Goal: Task Accomplishment & Management: Complete application form

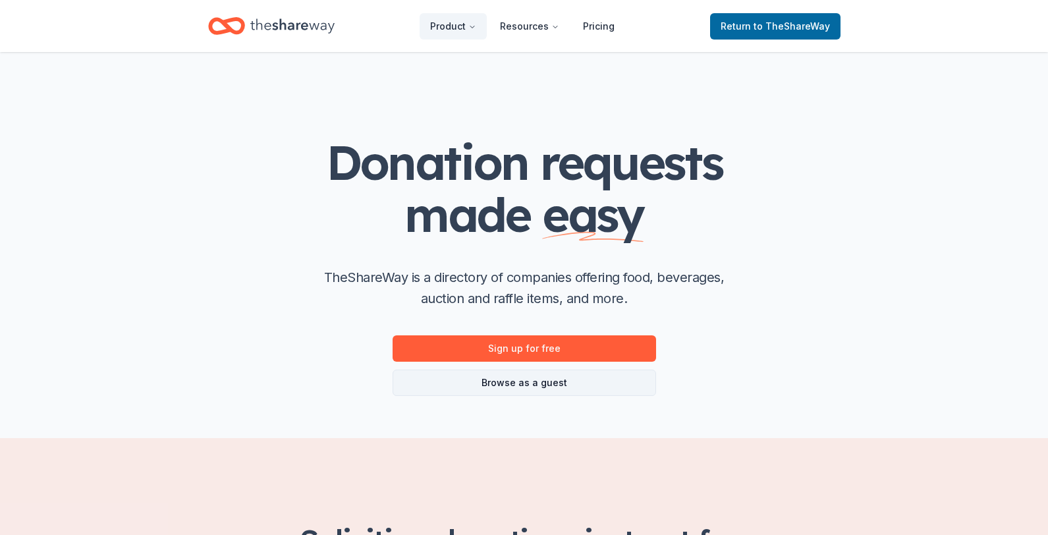
click at [512, 390] on link "Browse as a guest" at bounding box center [524, 382] width 263 height 26
click at [312, 26] on icon "Home" at bounding box center [292, 26] width 84 height 27
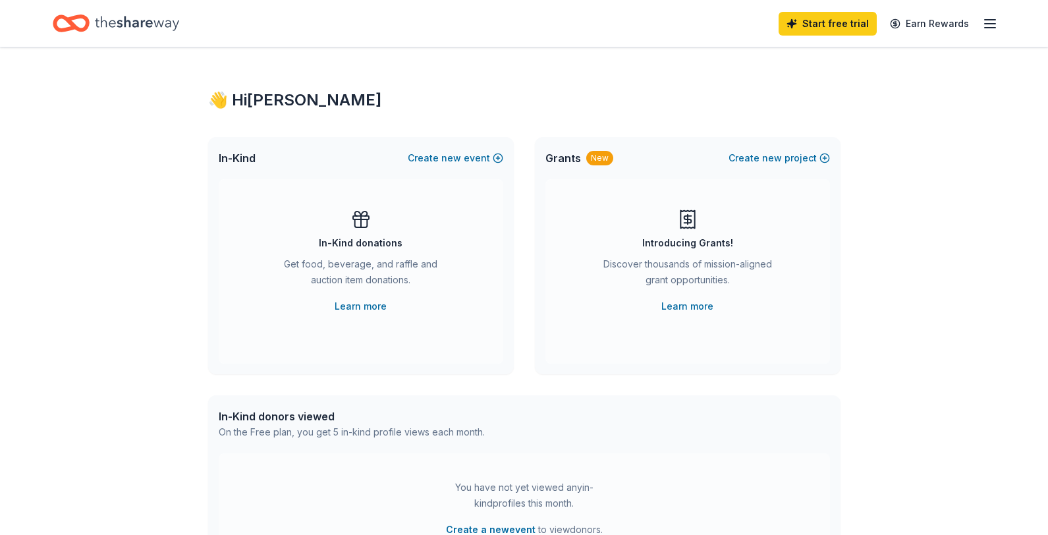
click at [86, 18] on icon "Home" at bounding box center [77, 22] width 20 height 13
click at [990, 26] on icon "button" at bounding box center [990, 24] width 16 height 16
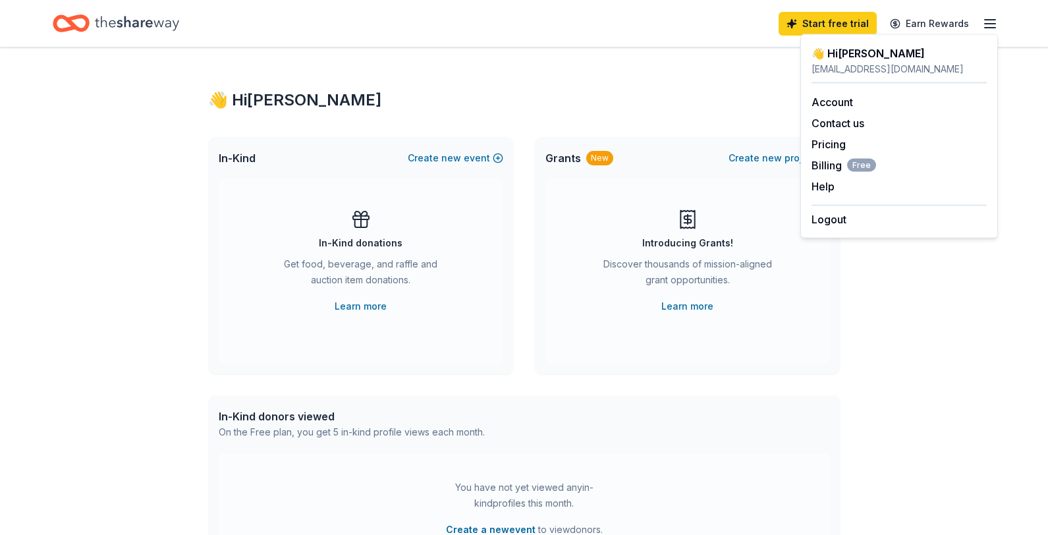
click at [699, 103] on div "👋 Hi [PERSON_NAME]" at bounding box center [524, 100] width 632 height 21
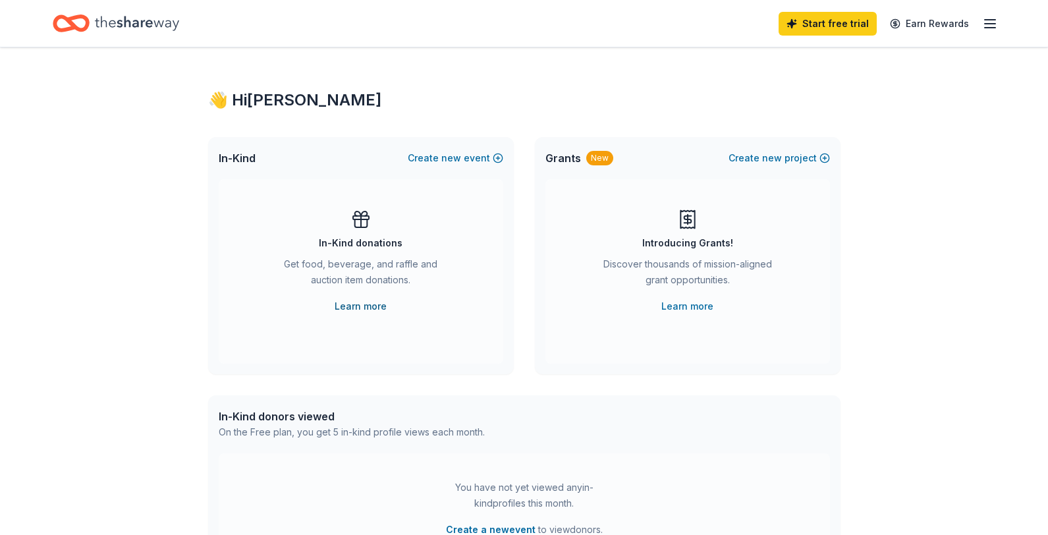
click at [359, 308] on link "Learn more" at bounding box center [361, 306] width 52 height 16
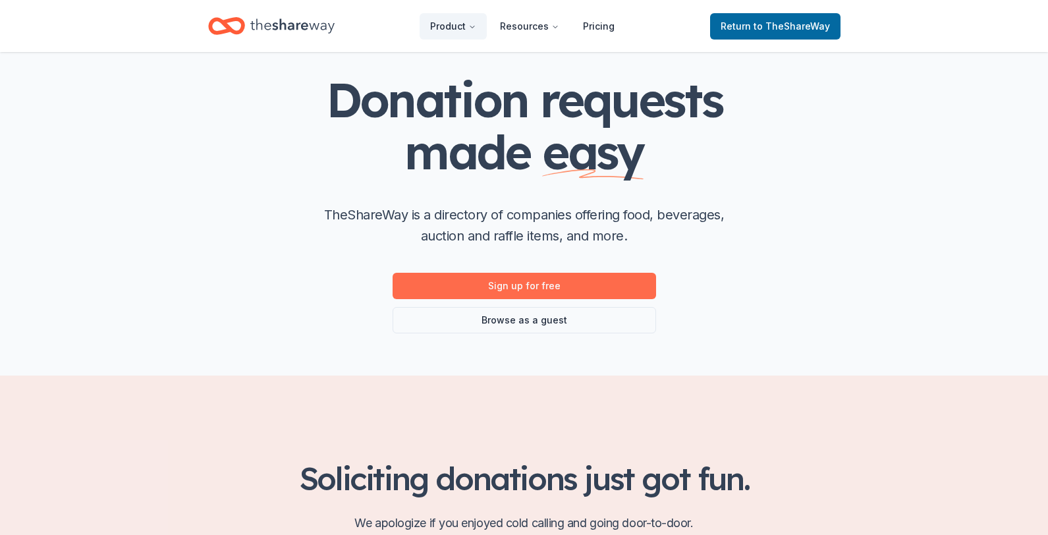
scroll to position [78, 0]
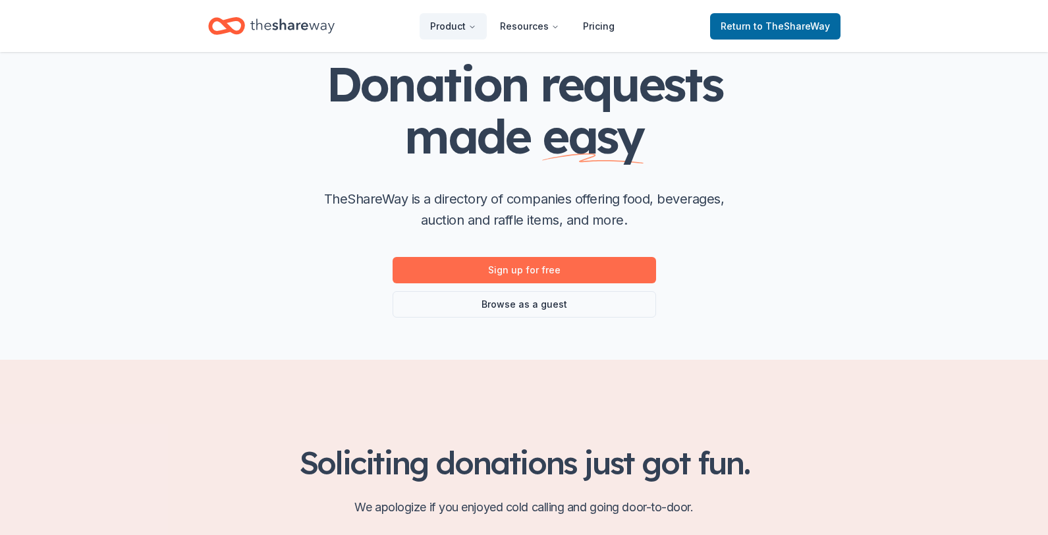
click at [522, 271] on link "Sign up for free" at bounding box center [524, 270] width 263 height 26
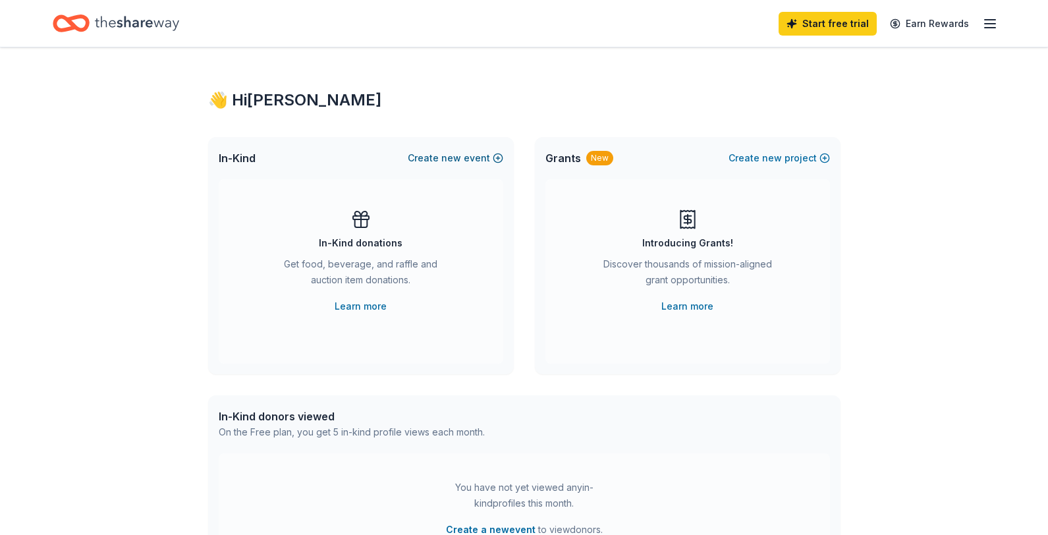
click at [458, 162] on span "new" at bounding box center [451, 158] width 20 height 16
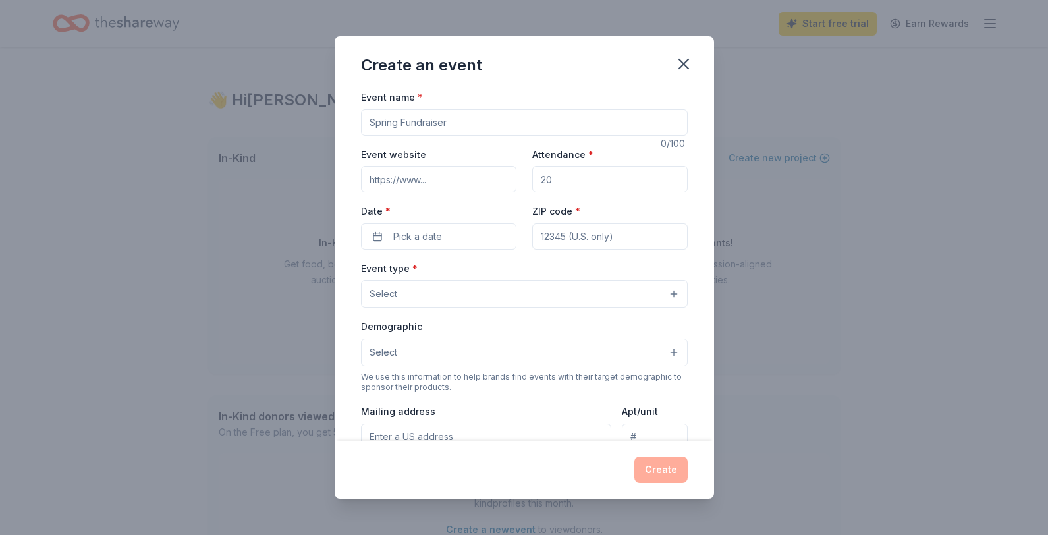
click at [454, 119] on input "Event name *" at bounding box center [524, 122] width 327 height 26
type input "F"
drag, startPoint x: 452, startPoint y: 126, endPoint x: 362, endPoint y: 122, distance: 89.7
click at [362, 122] on input "Feed Crew" at bounding box center [524, 122] width 327 height 26
type input "Film Crew"
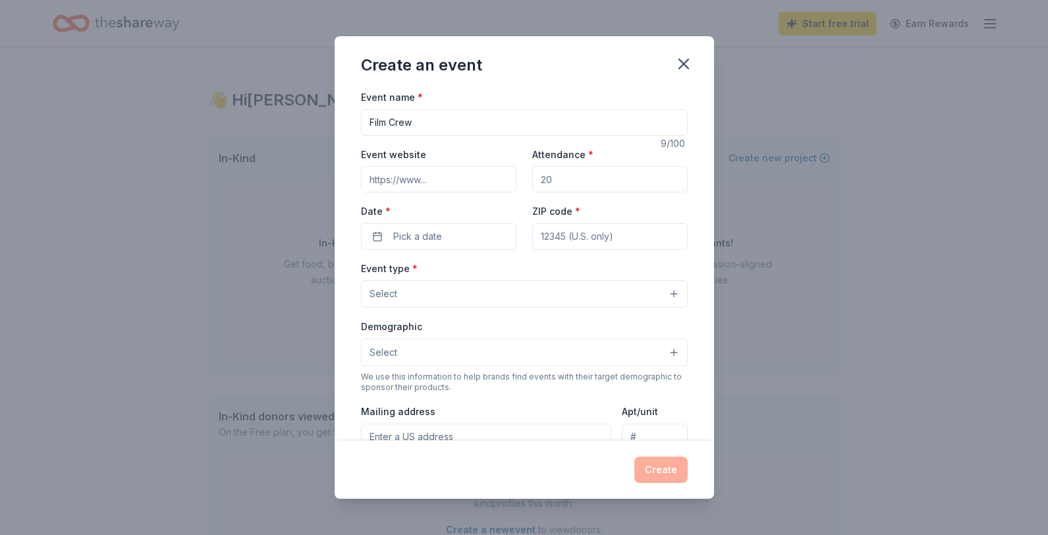
click at [389, 180] on input "Event website" at bounding box center [438, 179] width 155 height 26
type input "[URL][DOMAIN_NAME]"
click at [572, 180] on input "Attendance *" at bounding box center [609, 179] width 155 height 26
type input "2"
type input "15"
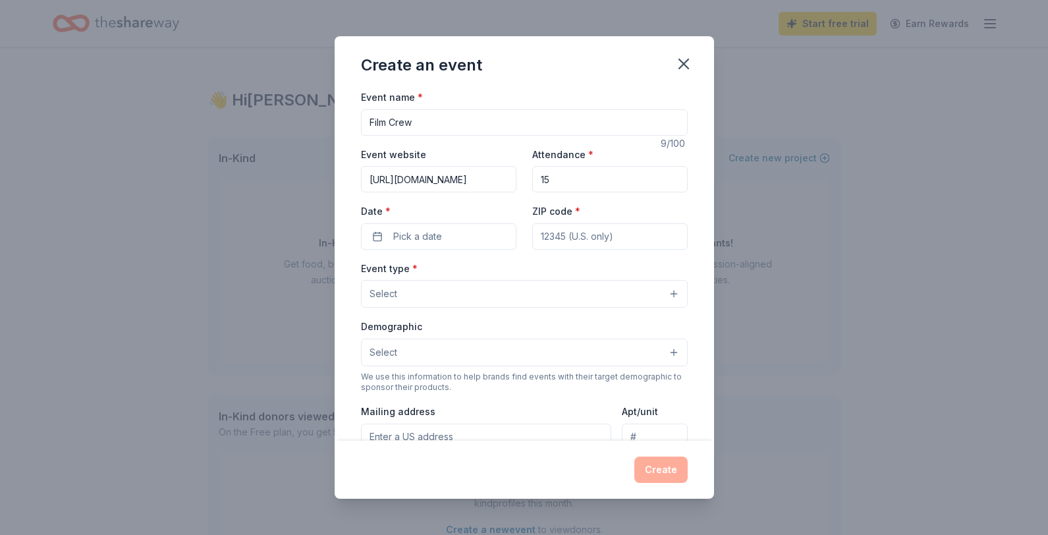
click at [560, 232] on input "ZIP code *" at bounding box center [609, 236] width 155 height 26
type input "85340"
click at [464, 238] on button "Pick a date" at bounding box center [438, 236] width 155 height 26
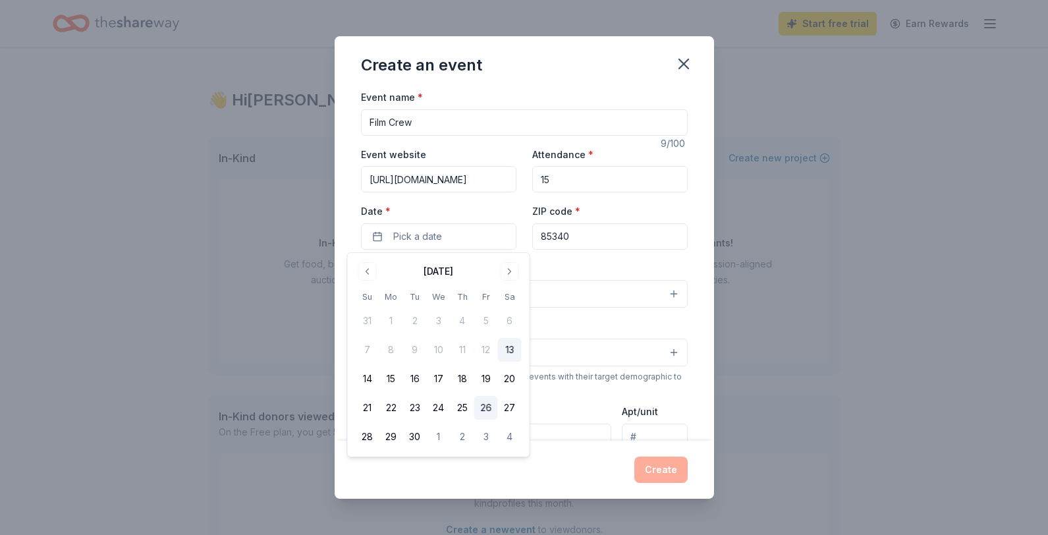
click at [485, 406] on button "26" at bounding box center [486, 408] width 24 height 24
click at [576, 325] on div "Demographic Select" at bounding box center [524, 342] width 327 height 48
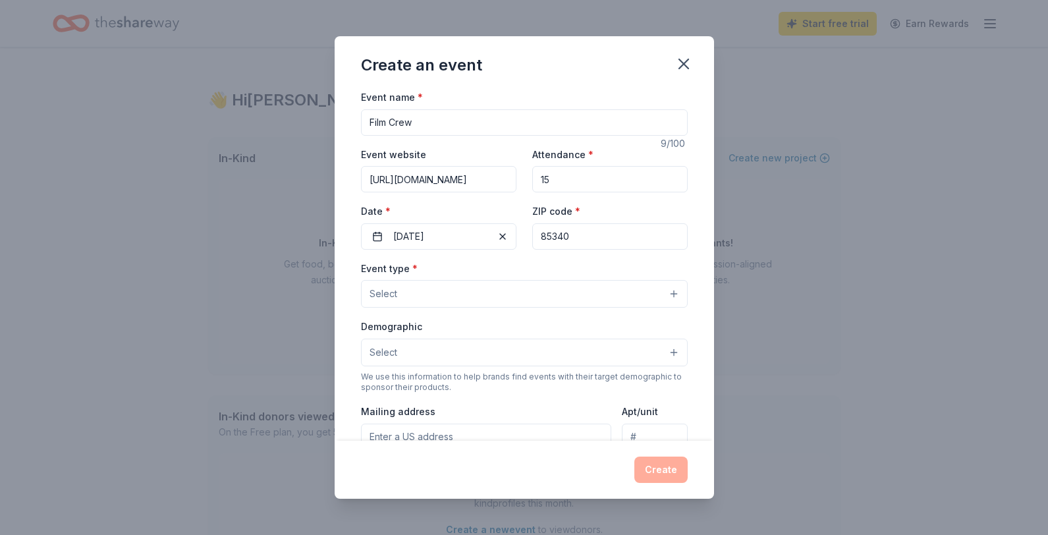
click at [472, 288] on button "Select" at bounding box center [524, 294] width 327 height 28
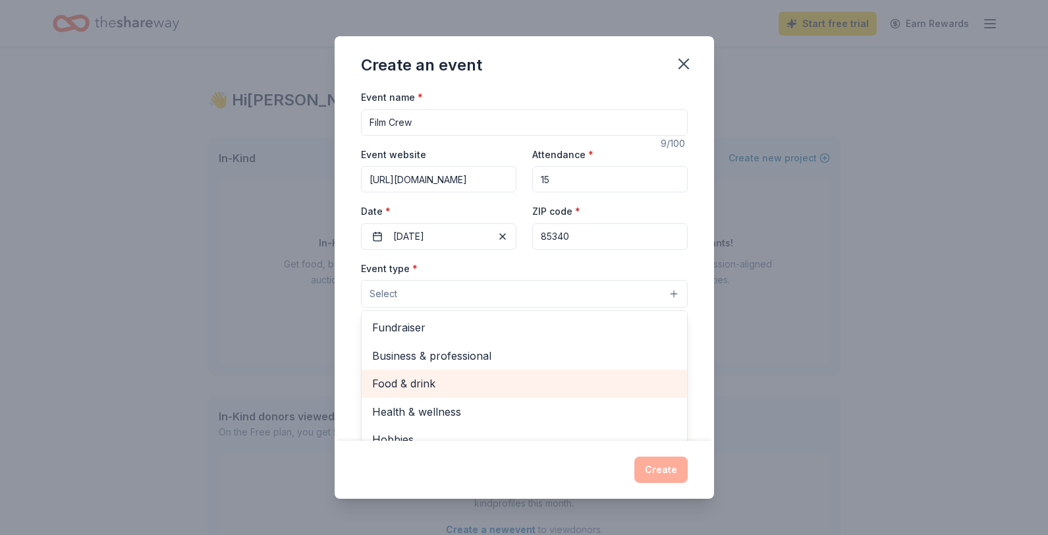
click at [448, 374] on div "Food & drink" at bounding box center [524, 383] width 325 height 28
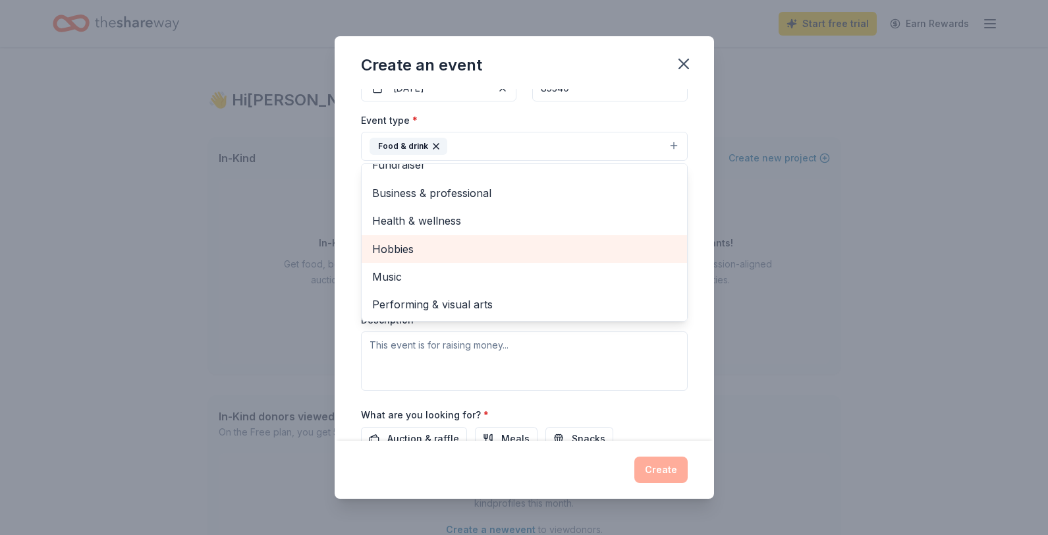
scroll to position [150, 0]
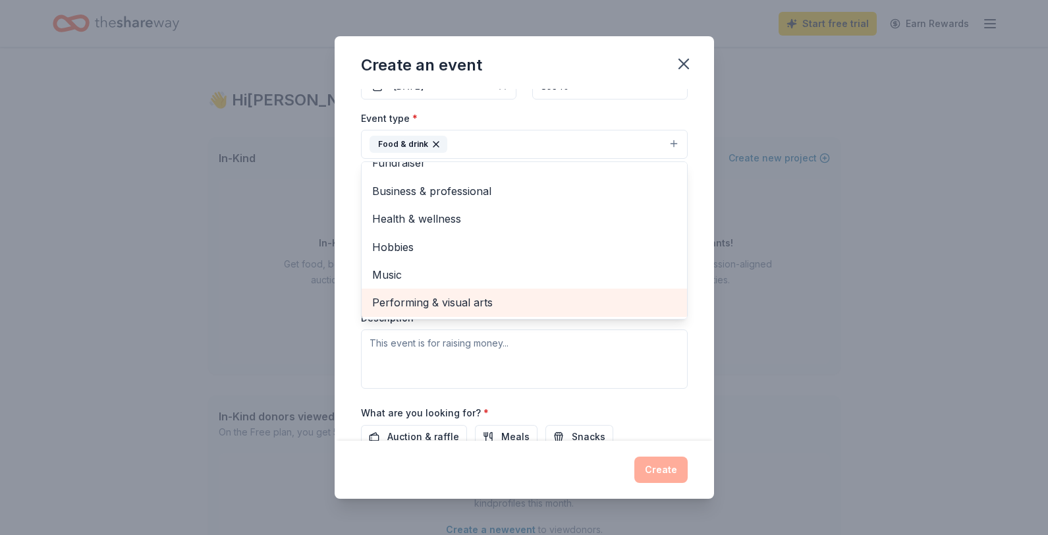
click at [437, 306] on span "Performing & visual arts" at bounding box center [524, 302] width 304 height 17
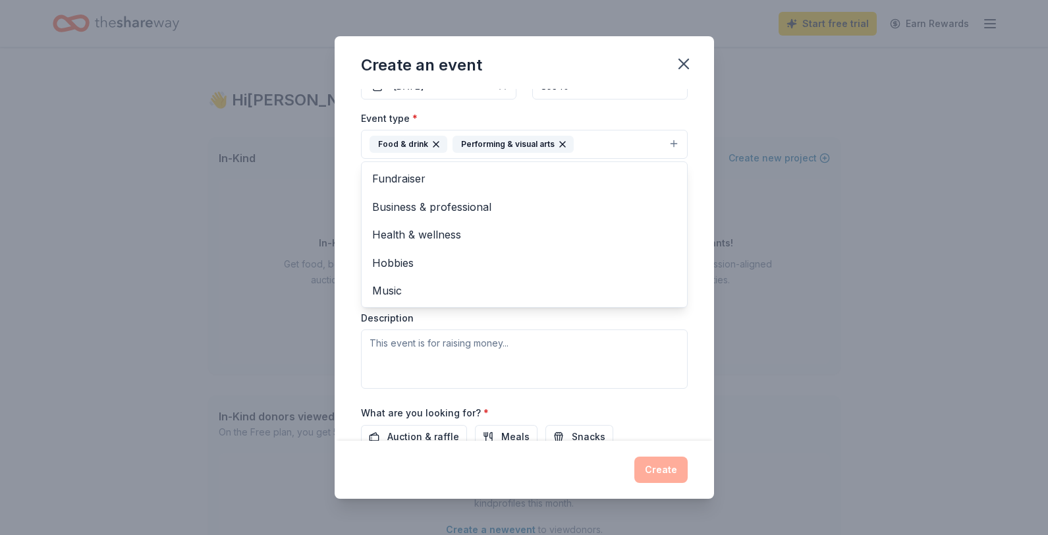
click at [567, 361] on div "Event type * Food & drink Performing & visual arts Fundraiser Business & profes…" at bounding box center [524, 249] width 327 height 279
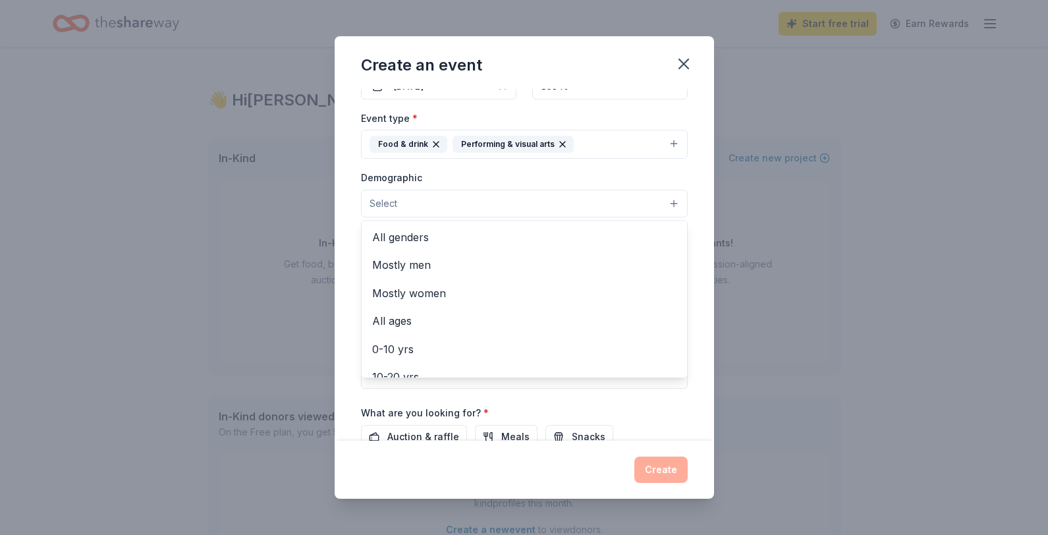
click at [449, 204] on button "Select" at bounding box center [524, 204] width 327 height 28
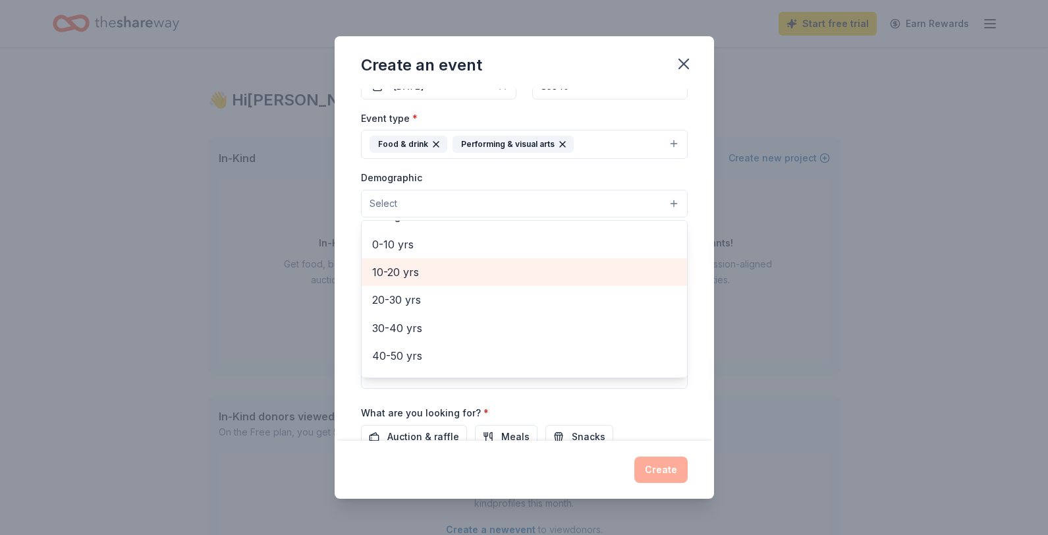
click at [425, 271] on span "10-20 yrs" at bounding box center [524, 271] width 304 height 17
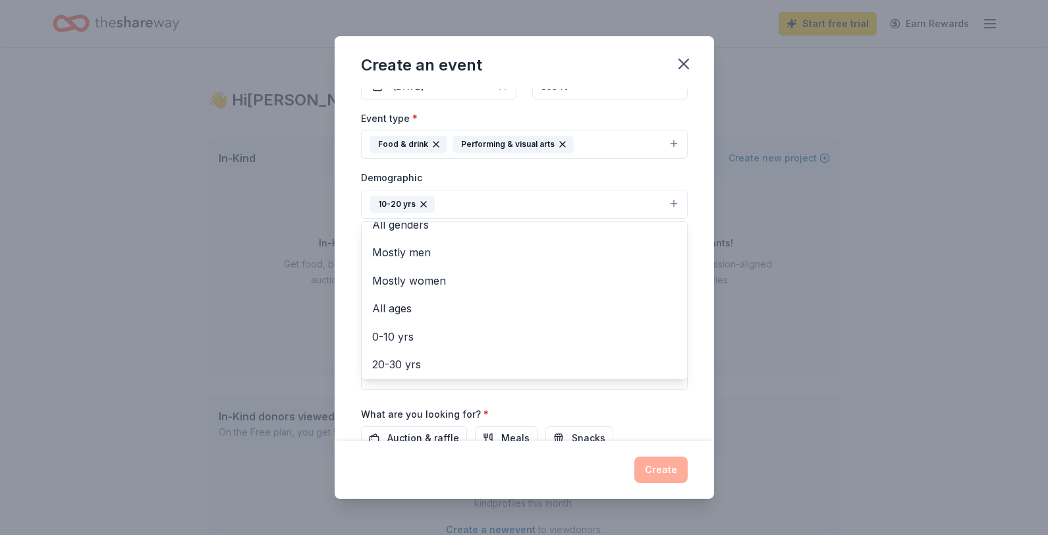
scroll to position [0, 0]
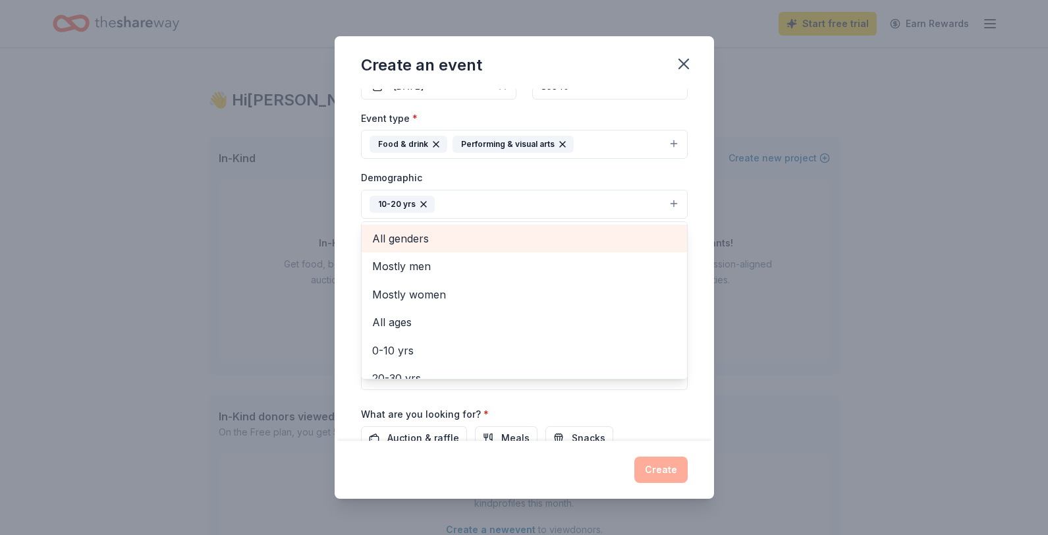
click at [419, 239] on span "All genders" at bounding box center [524, 238] width 304 height 17
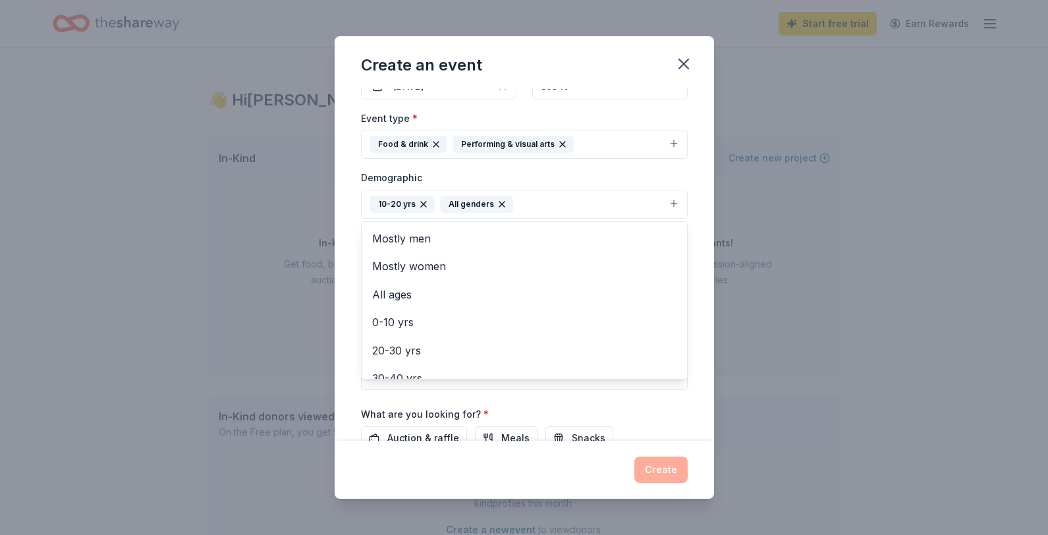
click at [346, 332] on div "Event name * Film Crew 9 /100 Event website [URL][DOMAIN_NAME] Attendance * 15 …" at bounding box center [524, 265] width 379 height 352
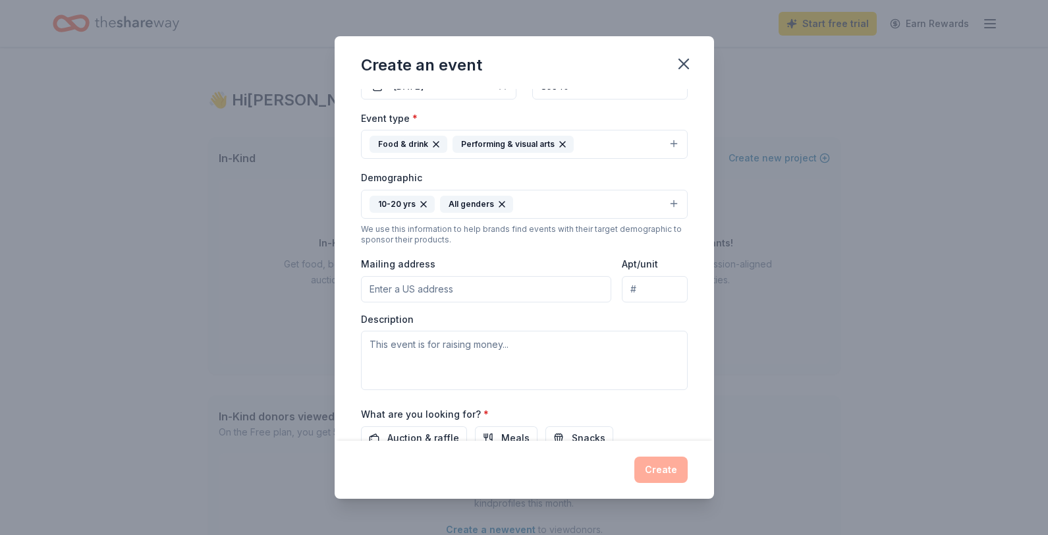
click at [442, 289] on input "Mailing address" at bounding box center [486, 289] width 251 height 26
type input "[STREET_ADDRESS]"
click at [466, 367] on textarea at bounding box center [524, 360] width 327 height 59
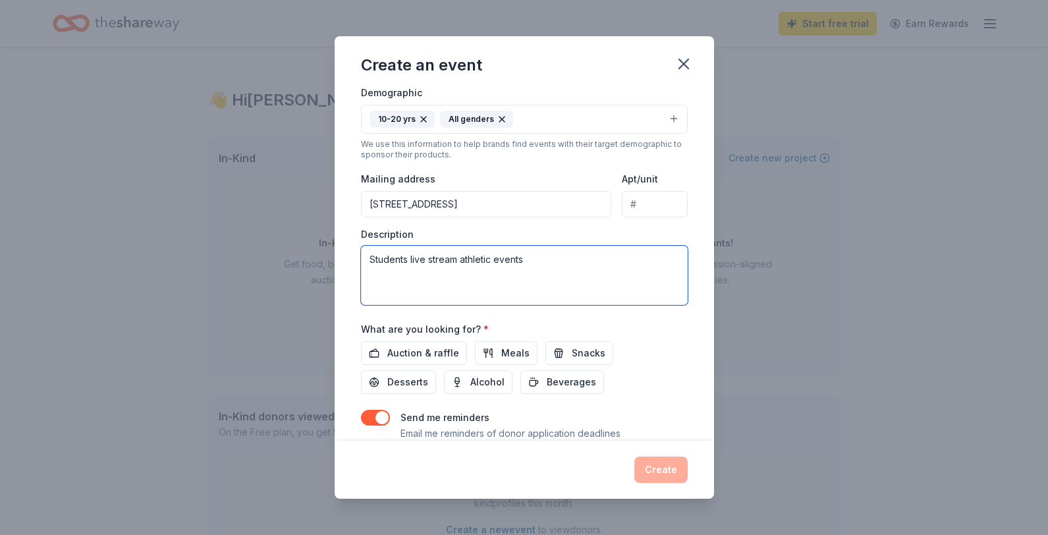
scroll to position [240, 0]
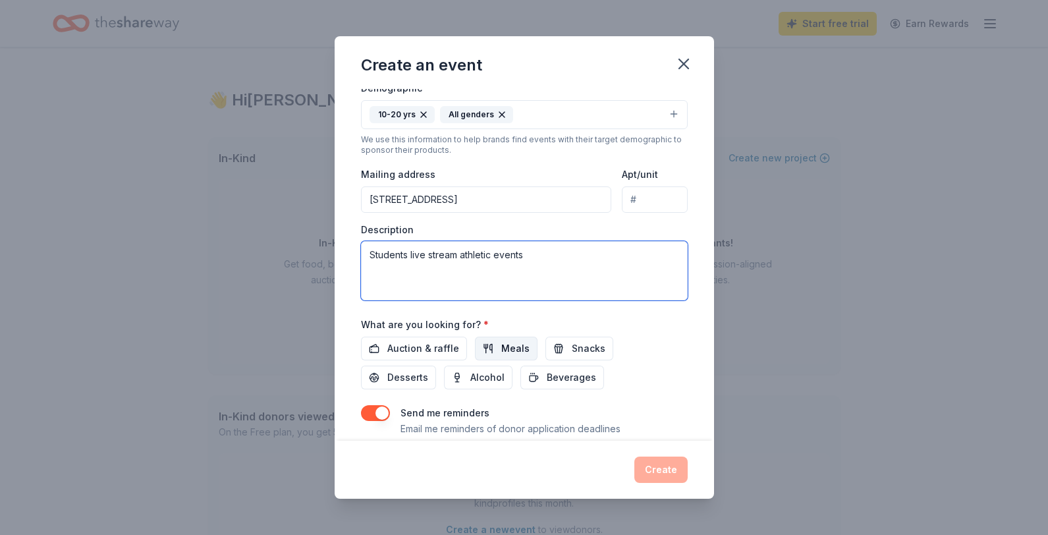
type textarea "Students live stream athletic events"
click at [513, 350] on span "Meals" at bounding box center [515, 348] width 28 height 16
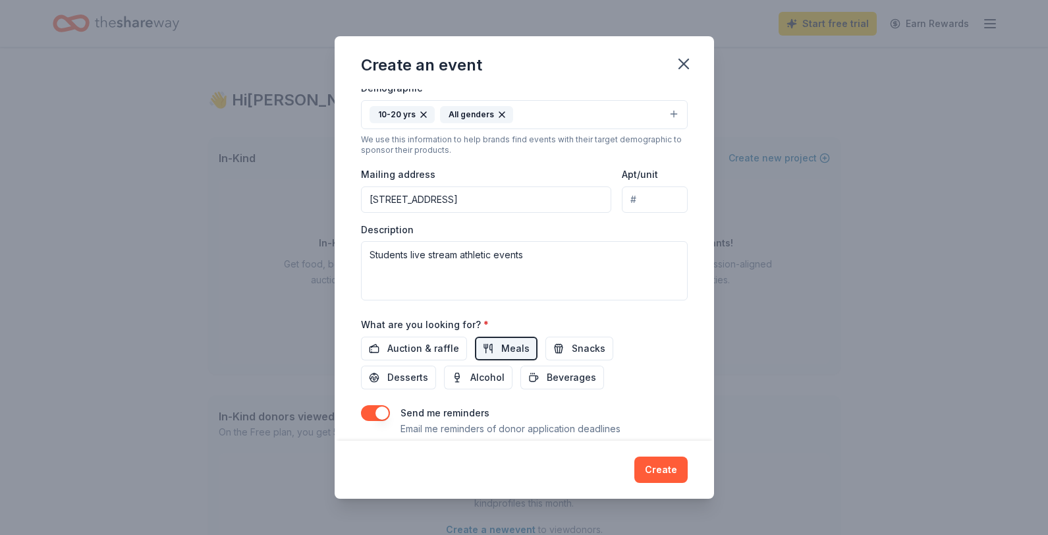
scroll to position [254, 0]
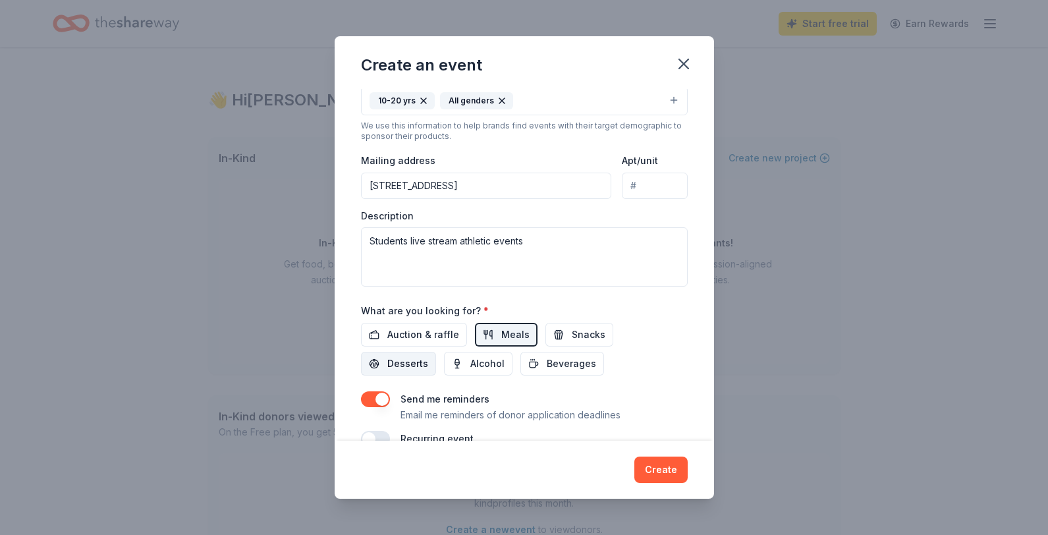
click at [428, 356] on span "Desserts" at bounding box center [407, 364] width 41 height 16
click at [580, 335] on span "Snacks" at bounding box center [589, 335] width 34 height 16
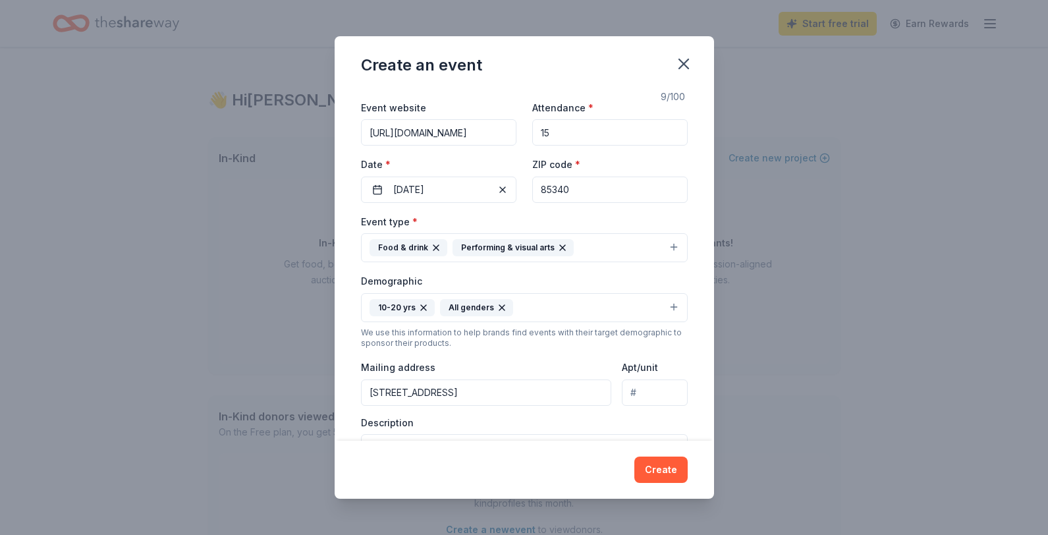
scroll to position [0, 0]
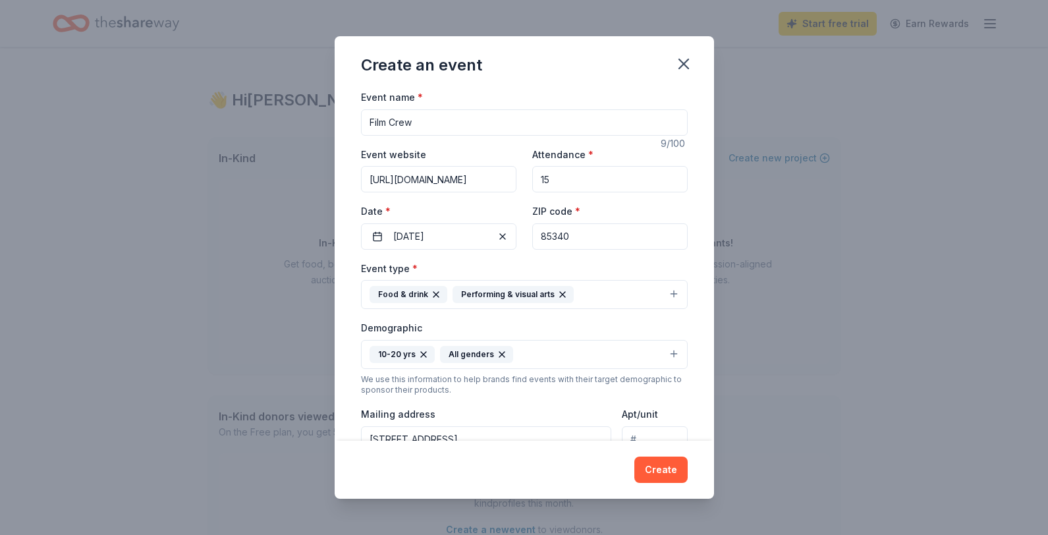
click at [566, 168] on input "15" at bounding box center [609, 179] width 155 height 26
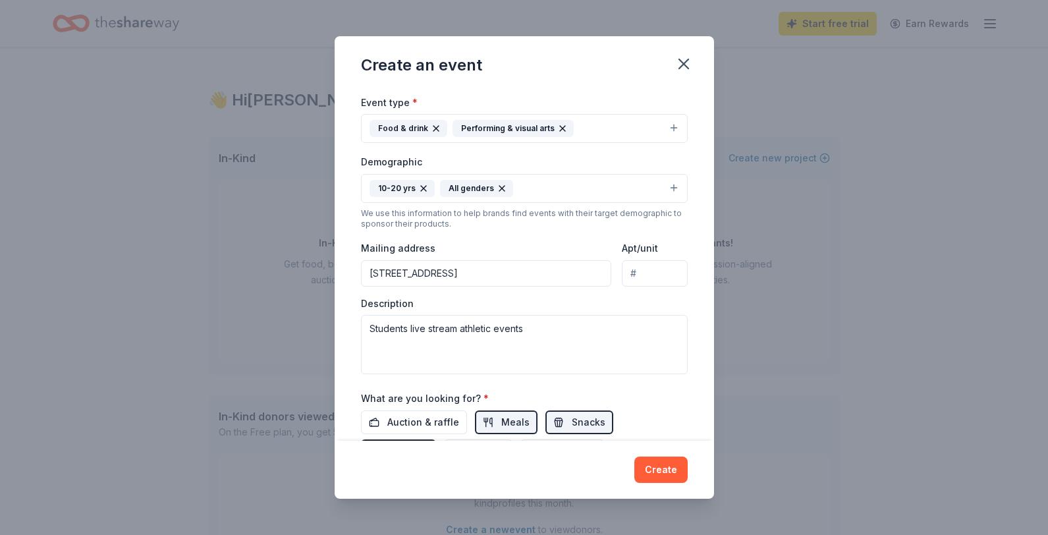
scroll to position [233, 0]
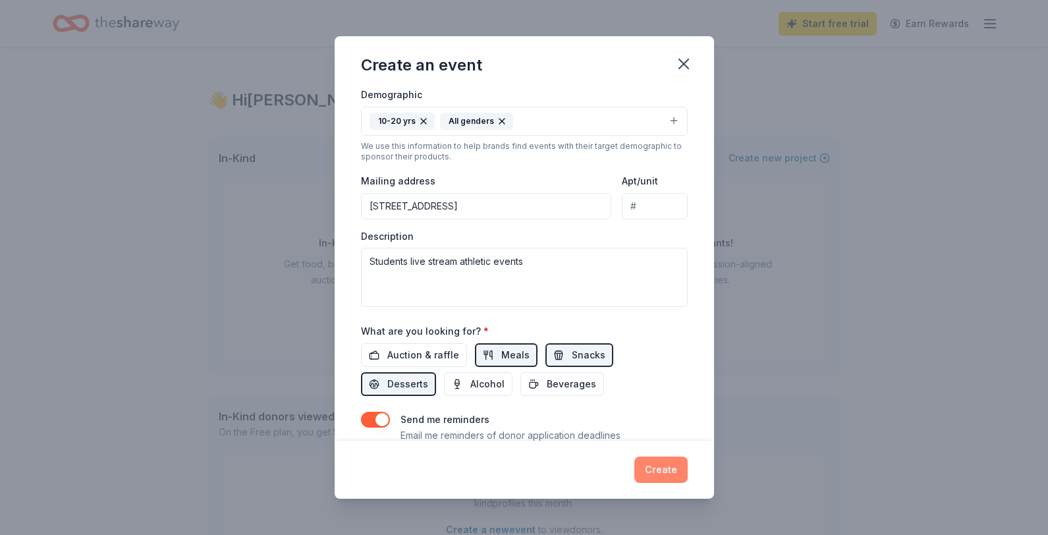
type input "20"
click at [660, 467] on button "Create" at bounding box center [660, 469] width 53 height 26
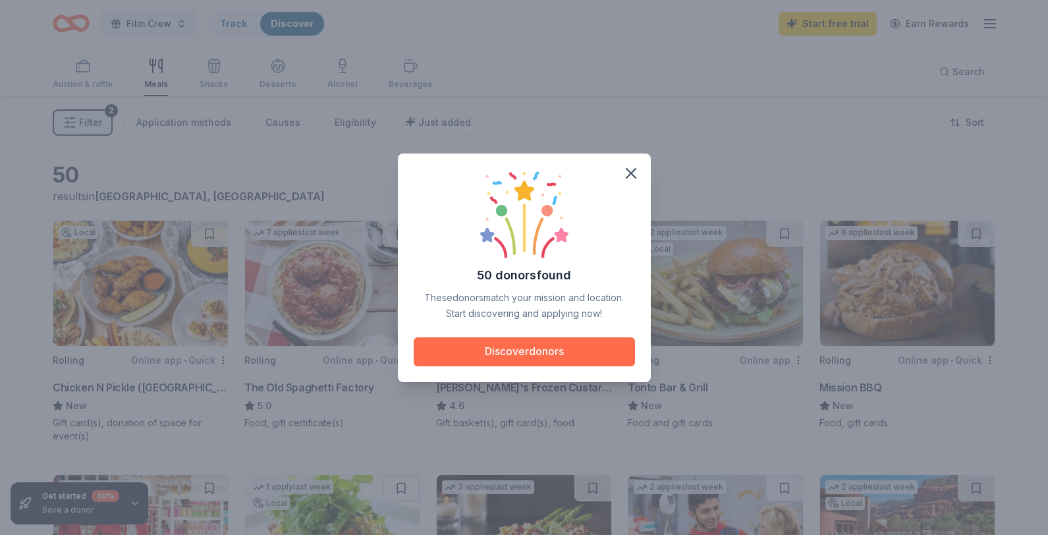
click at [540, 348] on button "Discover donors" at bounding box center [524, 351] width 221 height 29
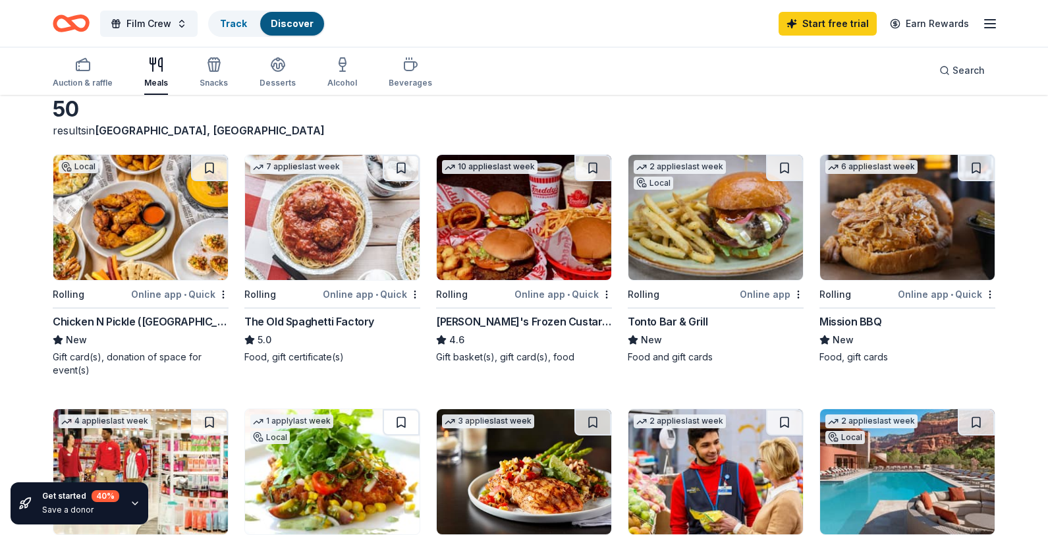
scroll to position [70, 0]
